Goal: Task Accomplishment & Management: Manage account settings

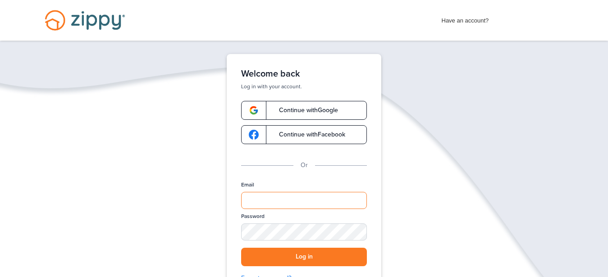
click at [295, 207] on input "Email" at bounding box center [304, 200] width 126 height 17
type input "**********"
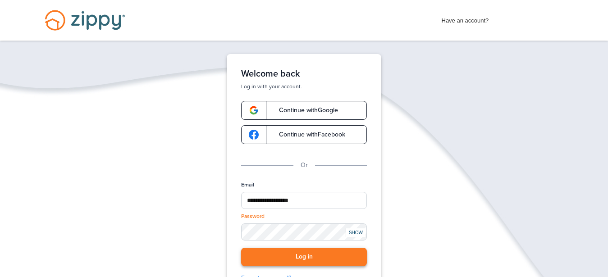
click at [309, 255] on button "Log in" at bounding box center [304, 257] width 126 height 18
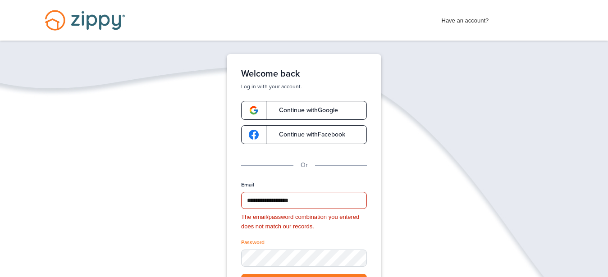
click at [318, 230] on div "The email/password combination you entered does not match our records." at bounding box center [304, 222] width 126 height 19
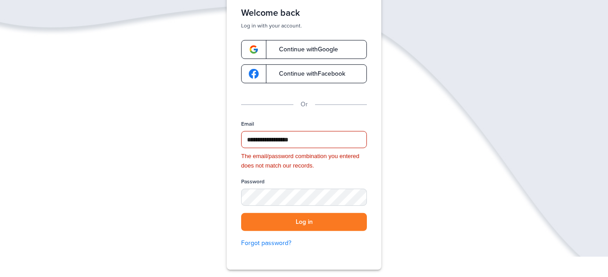
scroll to position [92, 0]
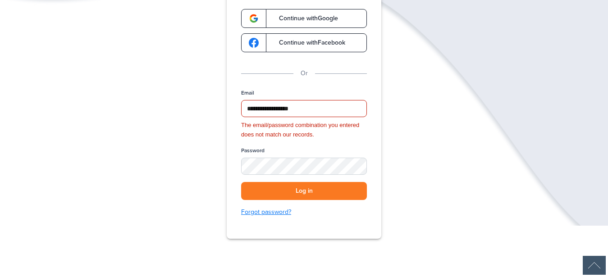
click at [268, 213] on link "Forgot password?" at bounding box center [304, 212] width 126 height 10
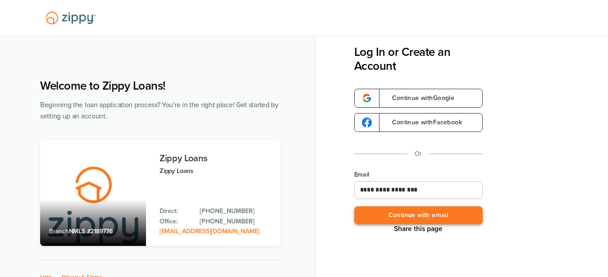
type input "**********"
click at [382, 214] on button "Continue with email" at bounding box center [418, 215] width 128 height 18
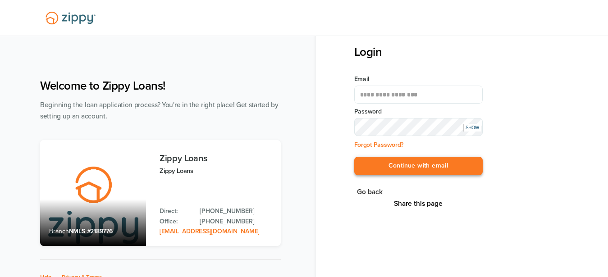
click at [354, 157] on button "Continue with email" at bounding box center [418, 166] width 128 height 18
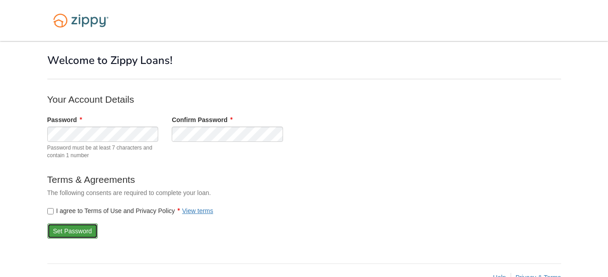
click at [57, 235] on button "Set Password" at bounding box center [72, 230] width 50 height 15
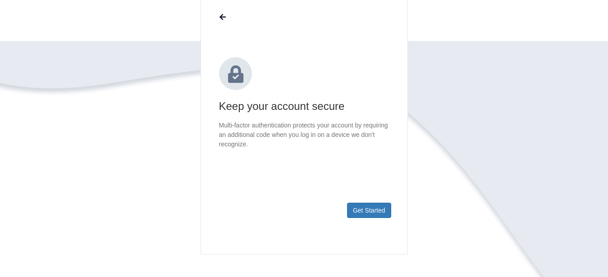
scroll to position [92, 0]
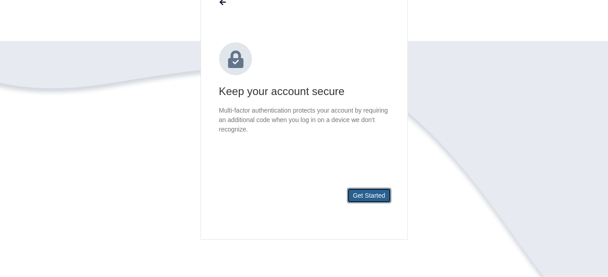
click at [373, 192] on button "Get Started" at bounding box center [369, 195] width 44 height 15
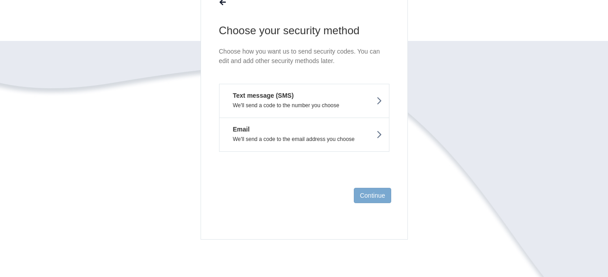
click at [274, 103] on p "We'll send a code to the number you choose" at bounding box center [304, 105] width 156 height 6
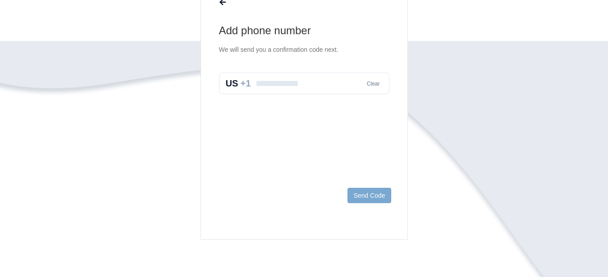
click at [292, 88] on input "text" at bounding box center [304, 84] width 170 height 22
type input "**********"
click at [367, 196] on button "Send Code" at bounding box center [368, 195] width 43 height 15
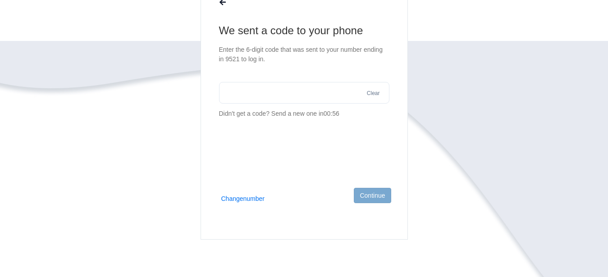
click at [292, 91] on input "text" at bounding box center [304, 93] width 170 height 22
type input "******"
click at [377, 194] on button "Continue" at bounding box center [372, 195] width 37 height 15
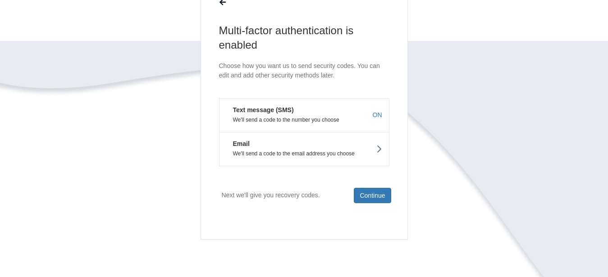
click at [332, 146] on button "Email We'll send a code to the email address you choose" at bounding box center [304, 149] width 170 height 34
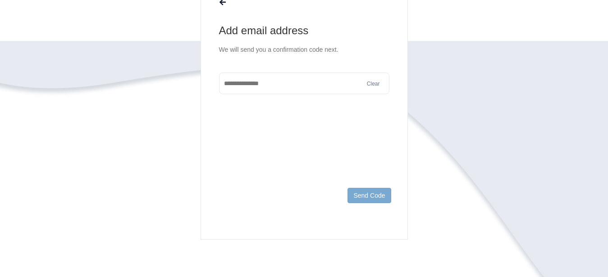
click at [290, 85] on input "text" at bounding box center [304, 84] width 170 height 22
type input "**********"
click at [358, 199] on button "Send Code" at bounding box center [368, 195] width 43 height 15
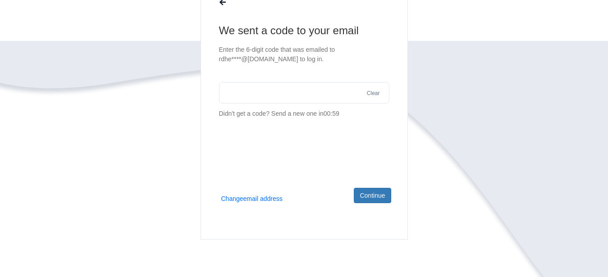
click at [259, 95] on input "text" at bounding box center [304, 93] width 170 height 22
click at [289, 118] on button "Send a new one" at bounding box center [293, 117] width 45 height 9
click at [266, 94] on input "text" at bounding box center [304, 93] width 170 height 22
type input "******"
click at [368, 197] on button "Continue" at bounding box center [372, 195] width 37 height 15
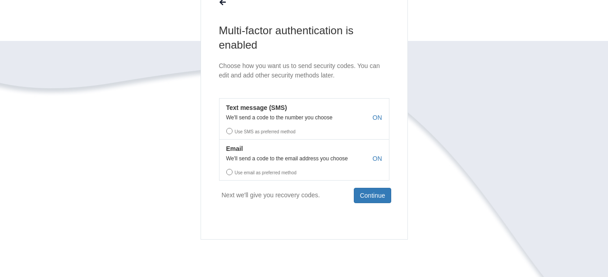
click at [285, 127] on label "Use SMS as preferred method" at bounding box center [303, 130] width 169 height 14
drag, startPoint x: 230, startPoint y: 131, endPoint x: 240, endPoint y: 131, distance: 9.5
click at [230, 131] on label "Use SMS as preferred method" at bounding box center [303, 130] width 169 height 14
click at [282, 124] on label "Use SMS as preferred method" at bounding box center [303, 130] width 169 height 14
click at [228, 132] on label "Use SMS as preferred method" at bounding box center [303, 130] width 169 height 14
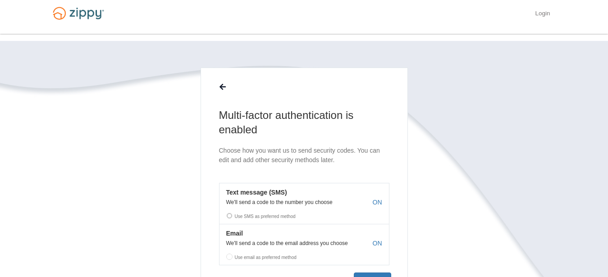
scroll to position [0, 0]
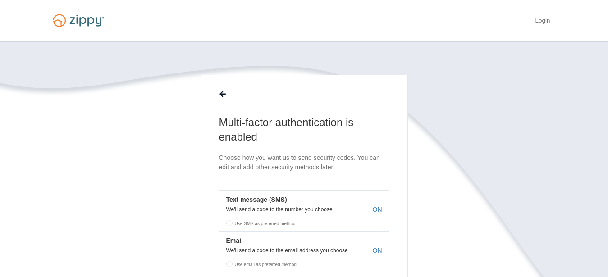
click at [236, 218] on label "Use SMS as preferred method" at bounding box center [303, 222] width 169 height 14
click at [231, 221] on label "Use SMS as preferred method" at bounding box center [303, 222] width 169 height 14
click at [231, 223] on label "Use SMS as preferred method" at bounding box center [303, 222] width 169 height 14
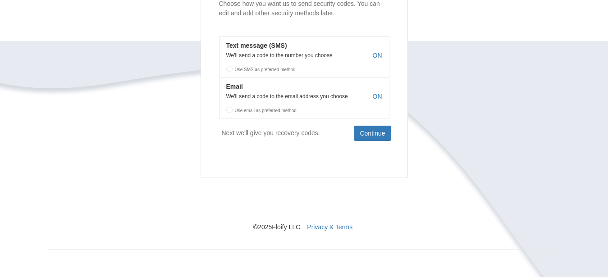
click at [380, 54] on span "ON" at bounding box center [376, 55] width 9 height 9
click at [377, 94] on span "ON" at bounding box center [376, 96] width 9 height 9
click at [254, 112] on label "Use email as preferred method" at bounding box center [303, 109] width 169 height 14
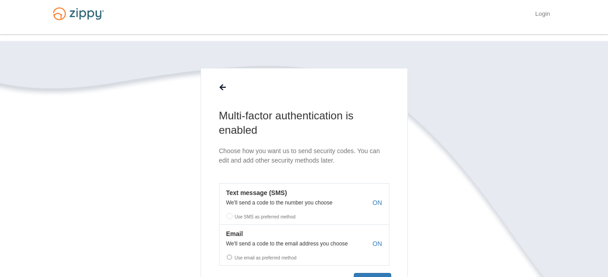
scroll to position [0, 0]
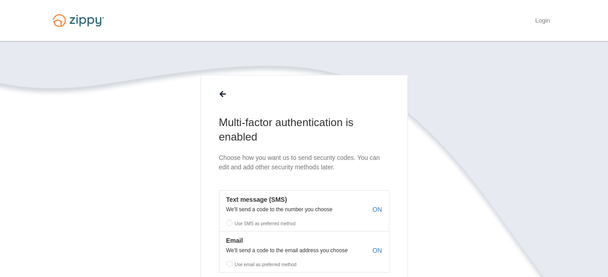
drag, startPoint x: 229, startPoint y: 221, endPoint x: 241, endPoint y: 218, distance: 12.9
click at [229, 221] on label "Use SMS as preferred method" at bounding box center [303, 222] width 169 height 14
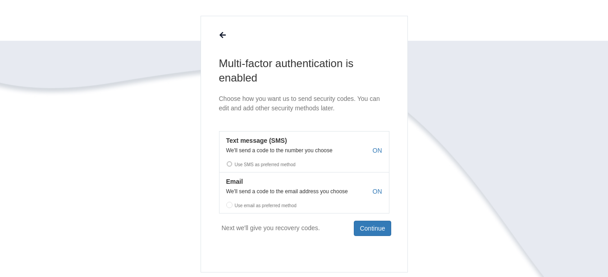
scroll to position [138, 0]
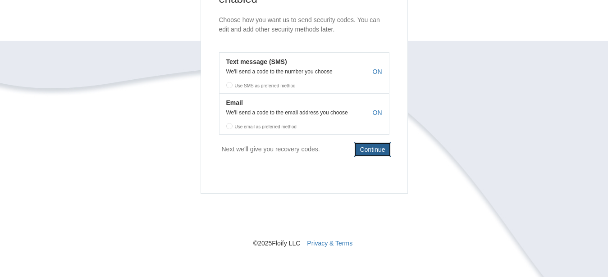
click at [364, 153] on button "Continue" at bounding box center [372, 149] width 37 height 15
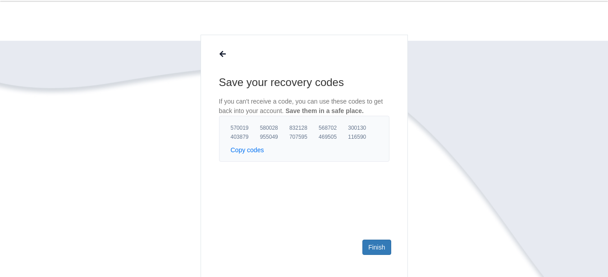
scroll to position [0, 0]
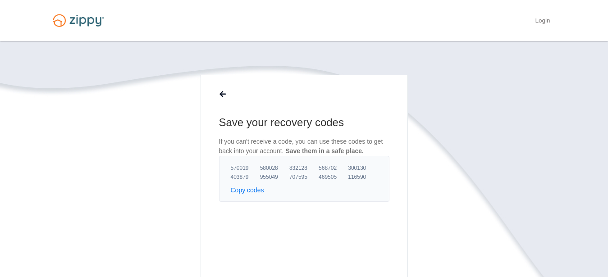
click at [259, 189] on button "Copy codes" at bounding box center [247, 190] width 33 height 9
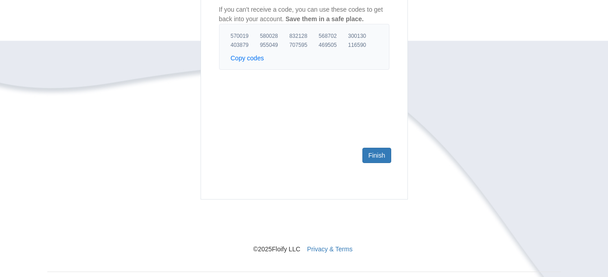
scroll to position [138, 0]
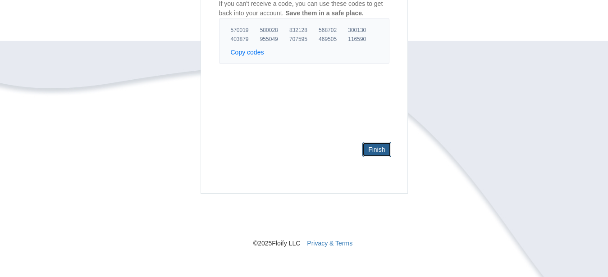
click at [379, 150] on link "Finish" at bounding box center [376, 149] width 28 height 15
